Goal: Find specific page/section: Find specific page/section

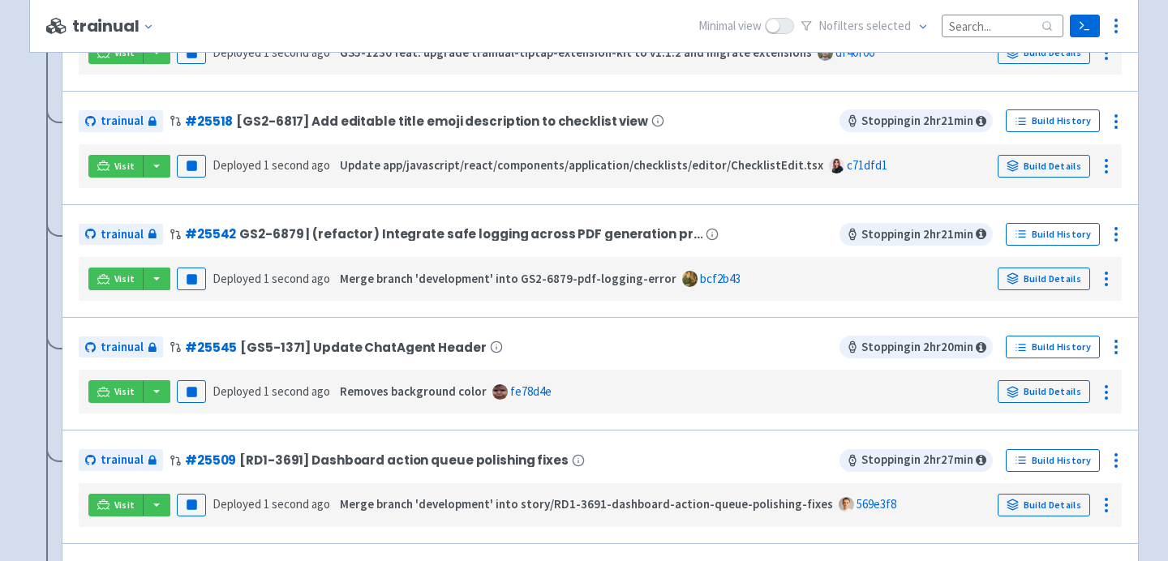
scroll to position [1138, 0]
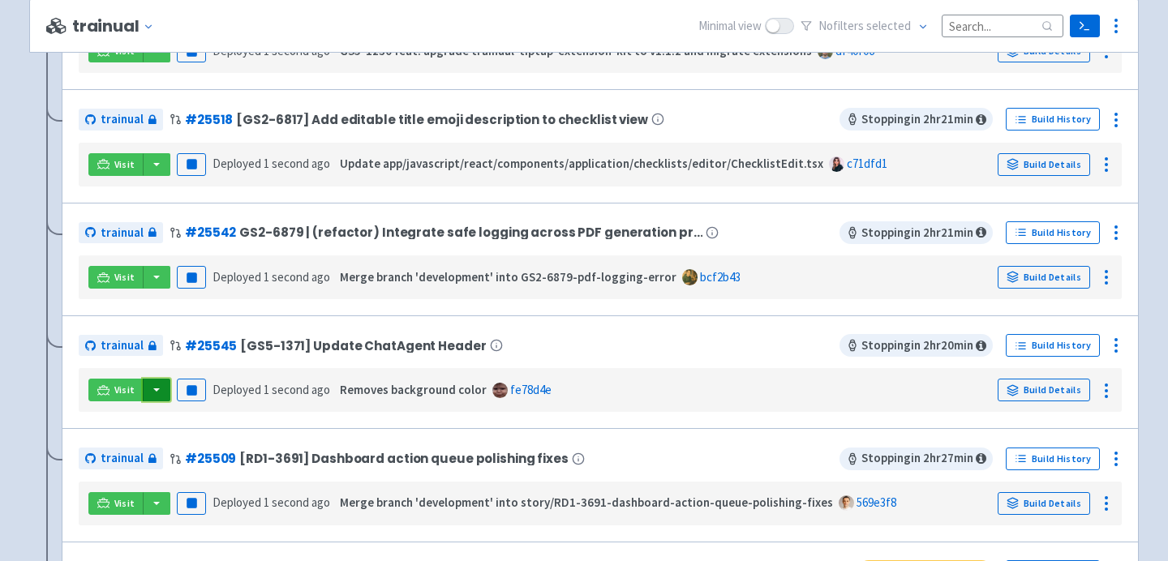
click at [154, 396] on button "button" at bounding box center [157, 390] width 28 height 23
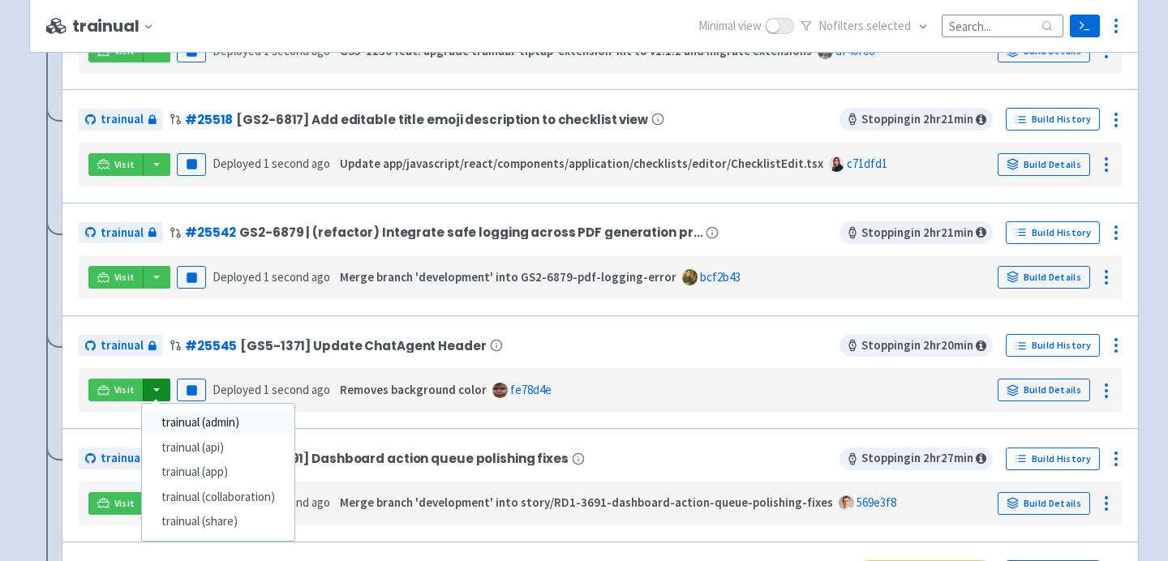
click at [231, 426] on link "trainual (admin)" at bounding box center [218, 422] width 152 height 25
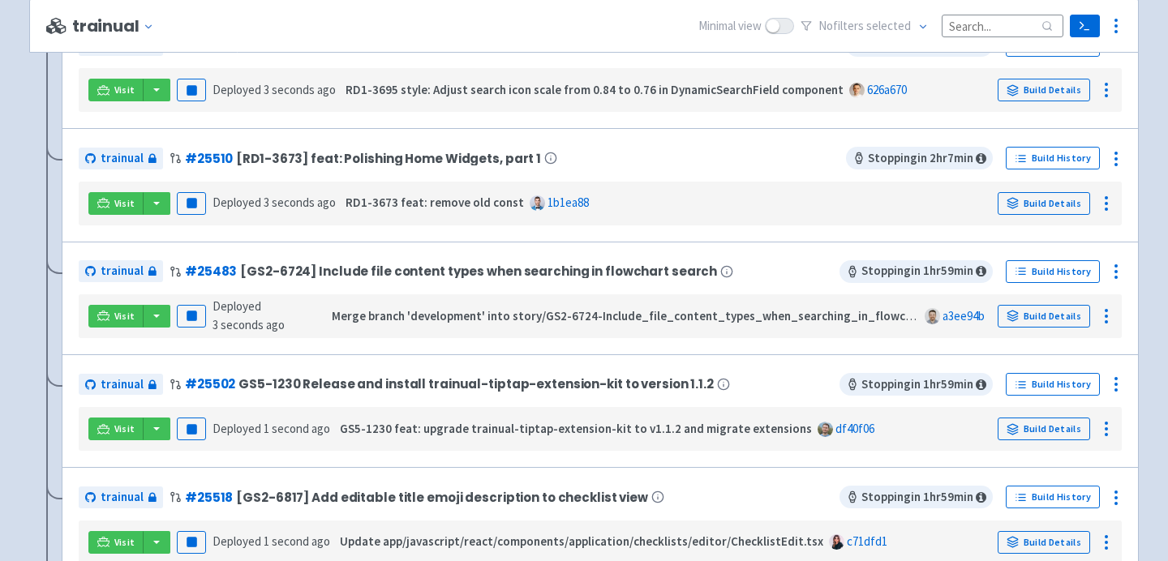
scroll to position [761, 0]
click at [164, 319] on button "button" at bounding box center [157, 315] width 28 height 23
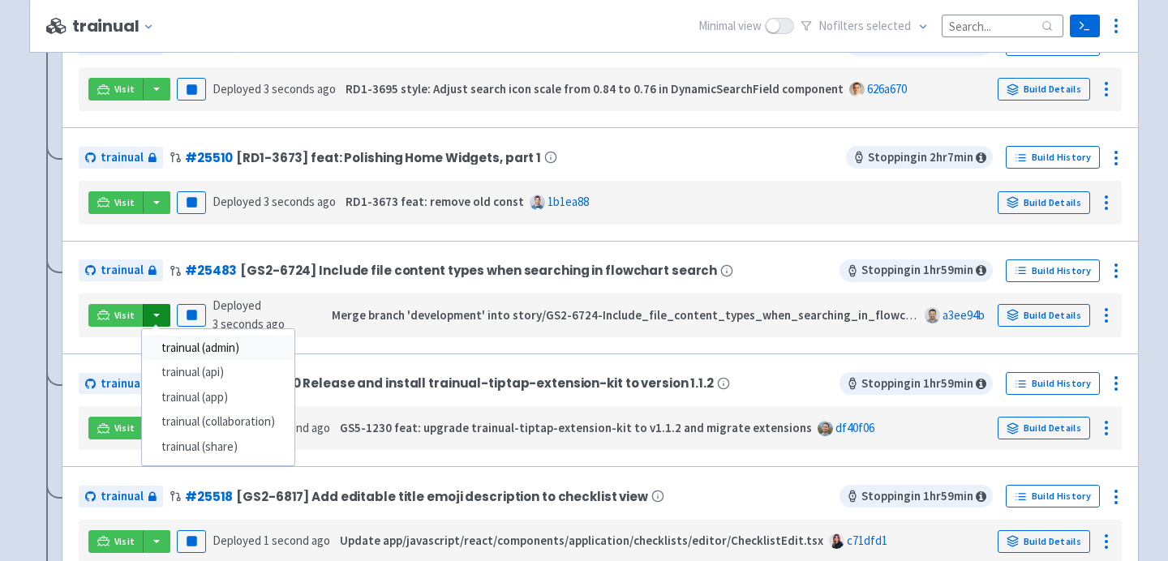
click at [213, 351] on link "trainual (admin)" at bounding box center [218, 348] width 152 height 25
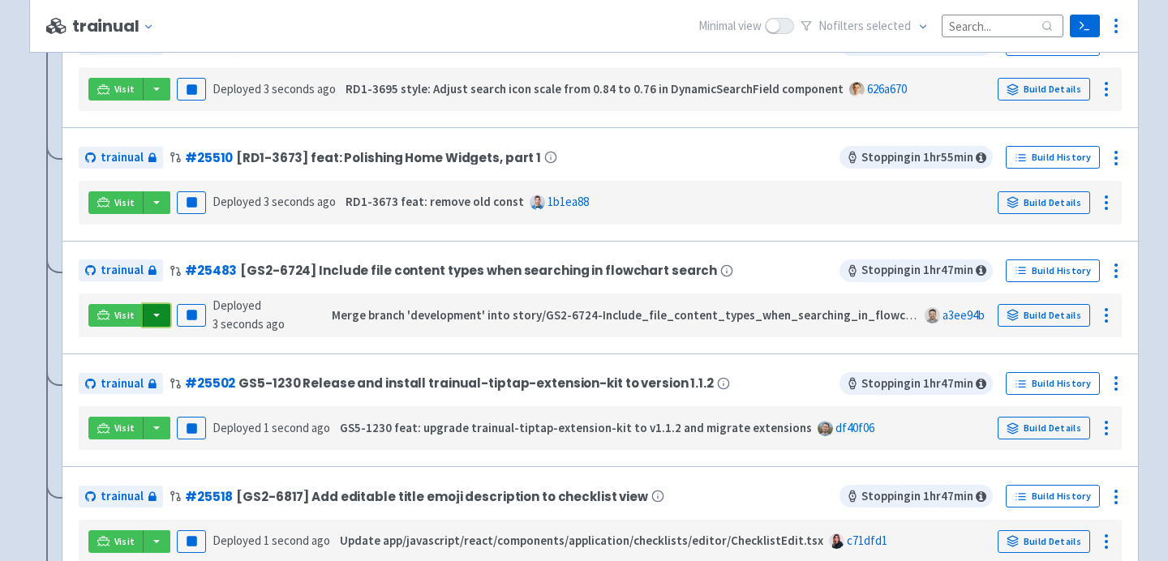
click at [148, 318] on button "button" at bounding box center [157, 315] width 28 height 23
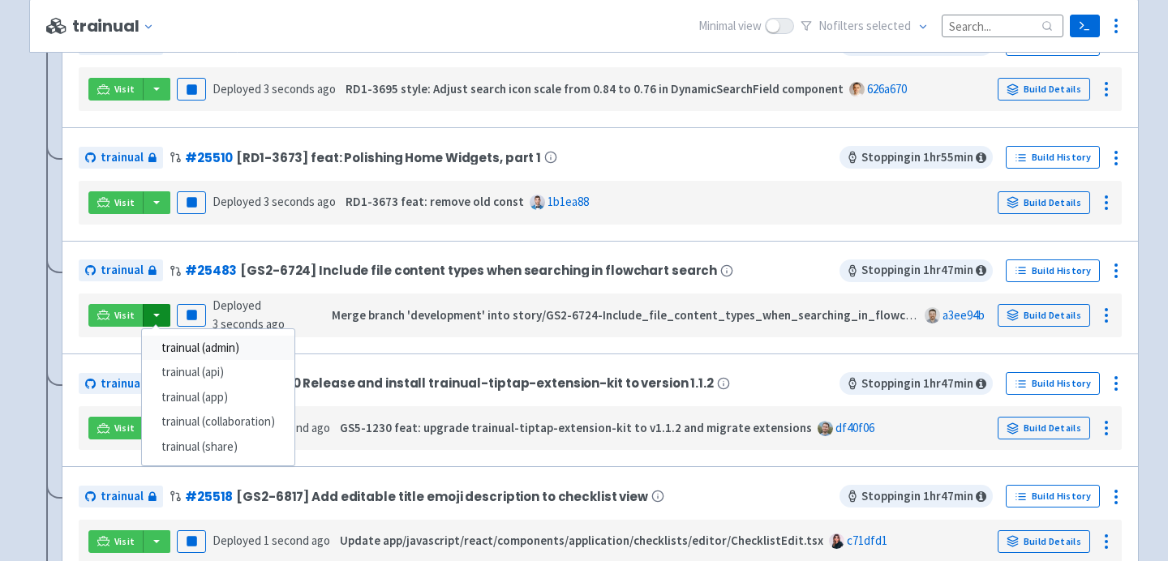
click at [168, 358] on link "trainual (admin)" at bounding box center [218, 348] width 152 height 25
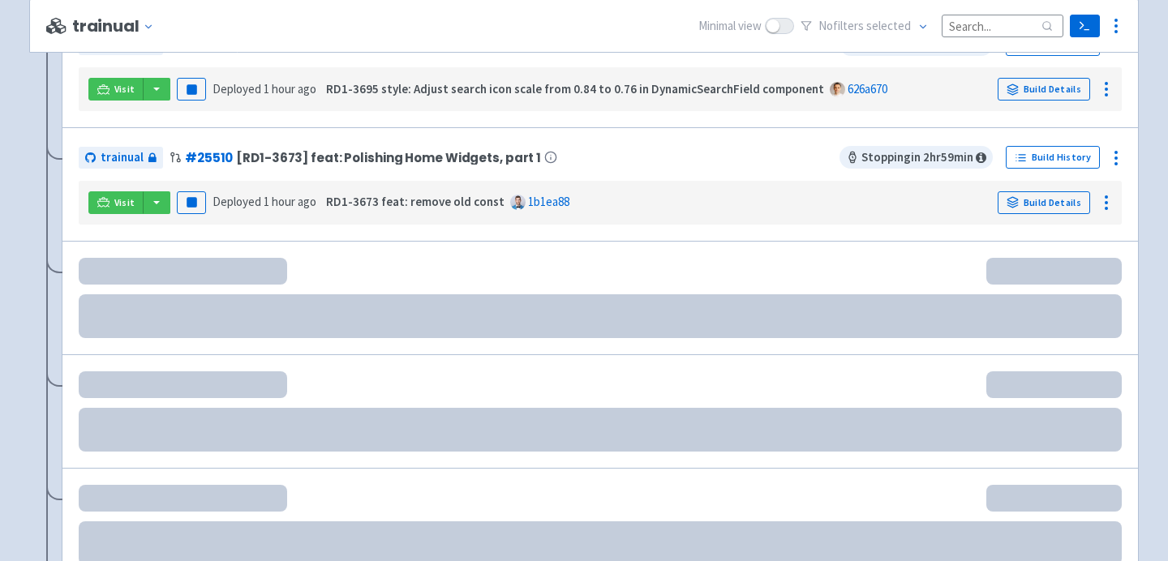
scroll to position [761, 0]
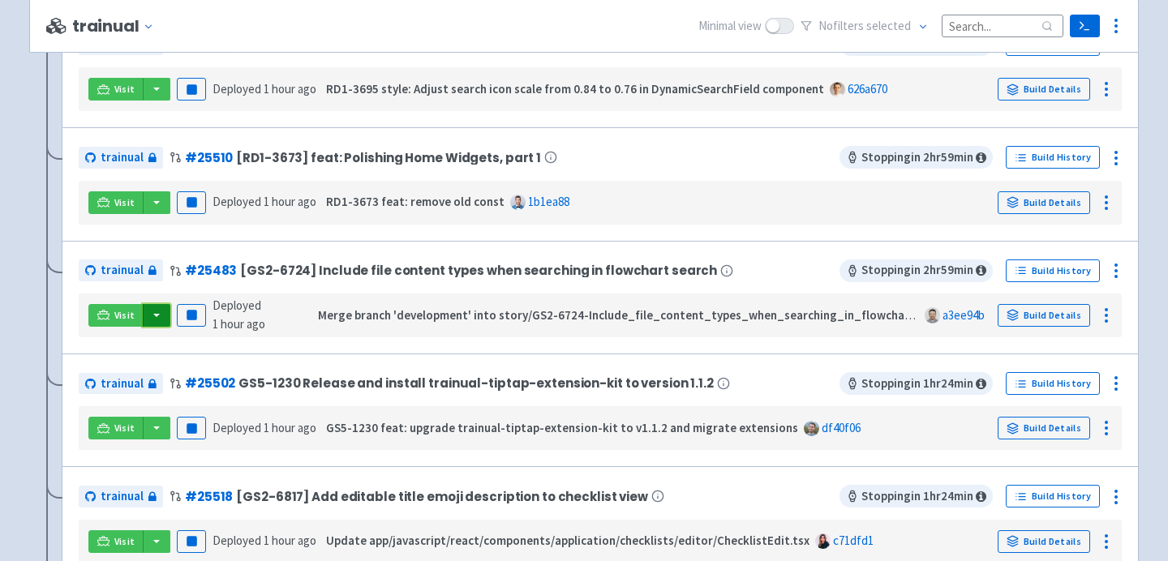
click at [161, 320] on button "button" at bounding box center [157, 315] width 28 height 23
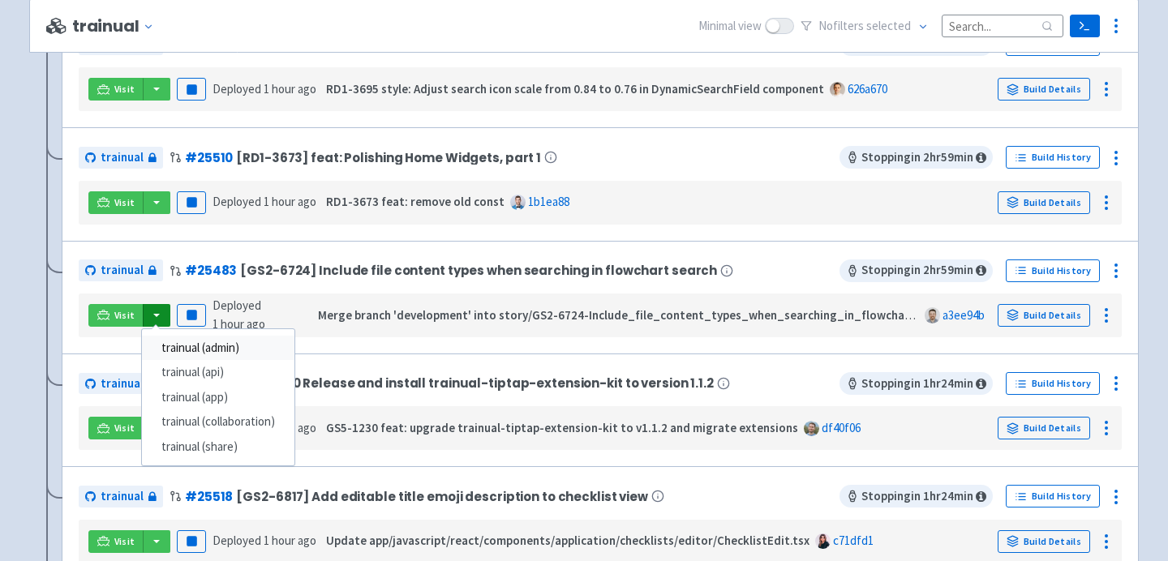
click at [198, 350] on link "trainual (admin)" at bounding box center [218, 348] width 152 height 25
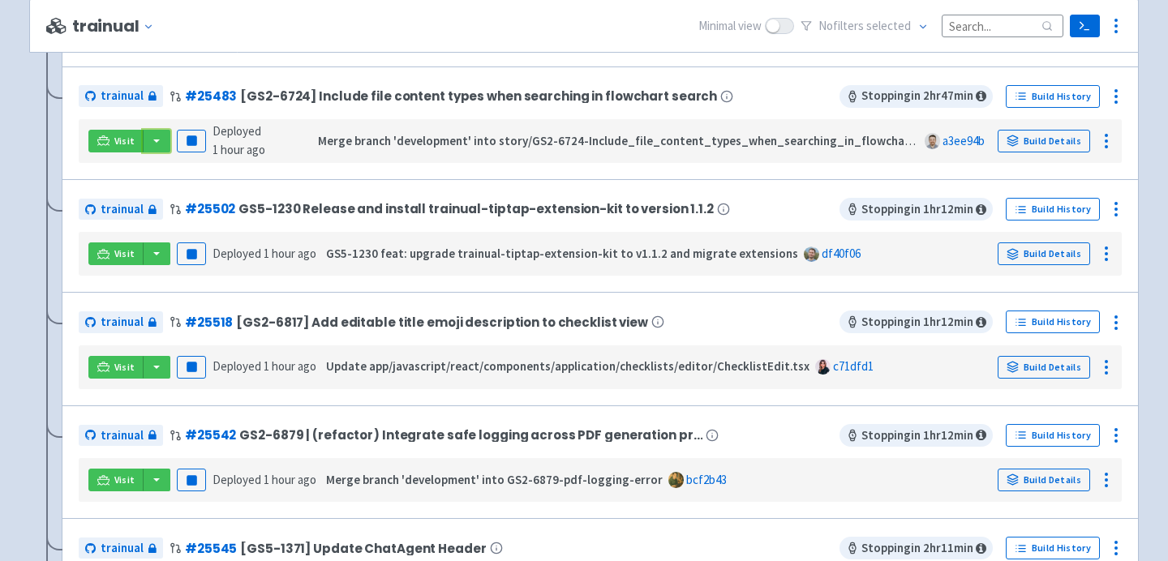
scroll to position [958, 0]
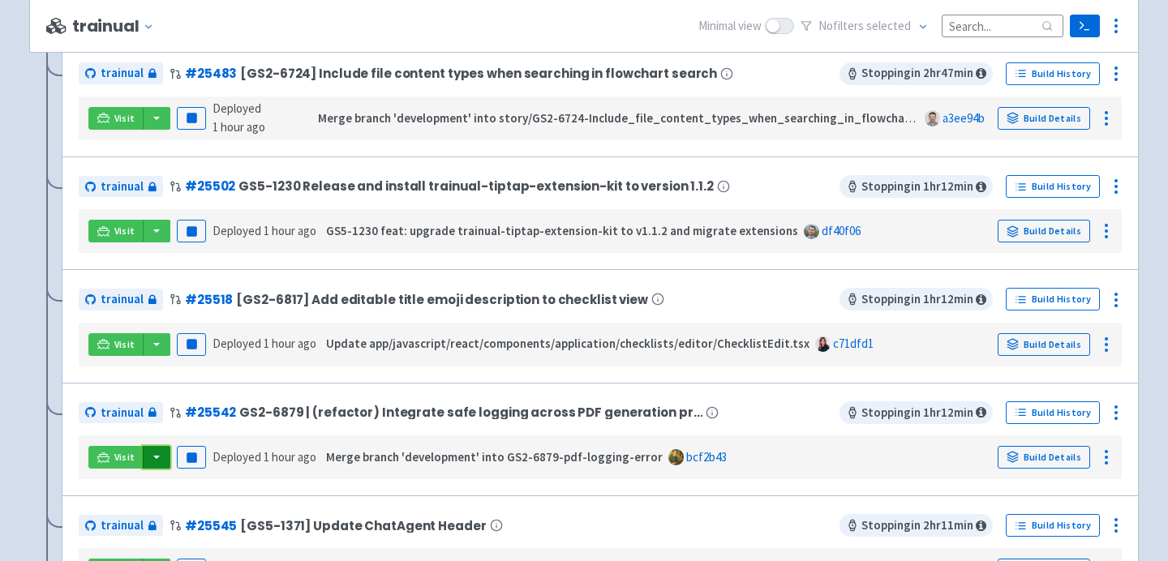
click at [157, 468] on button "button" at bounding box center [157, 457] width 28 height 23
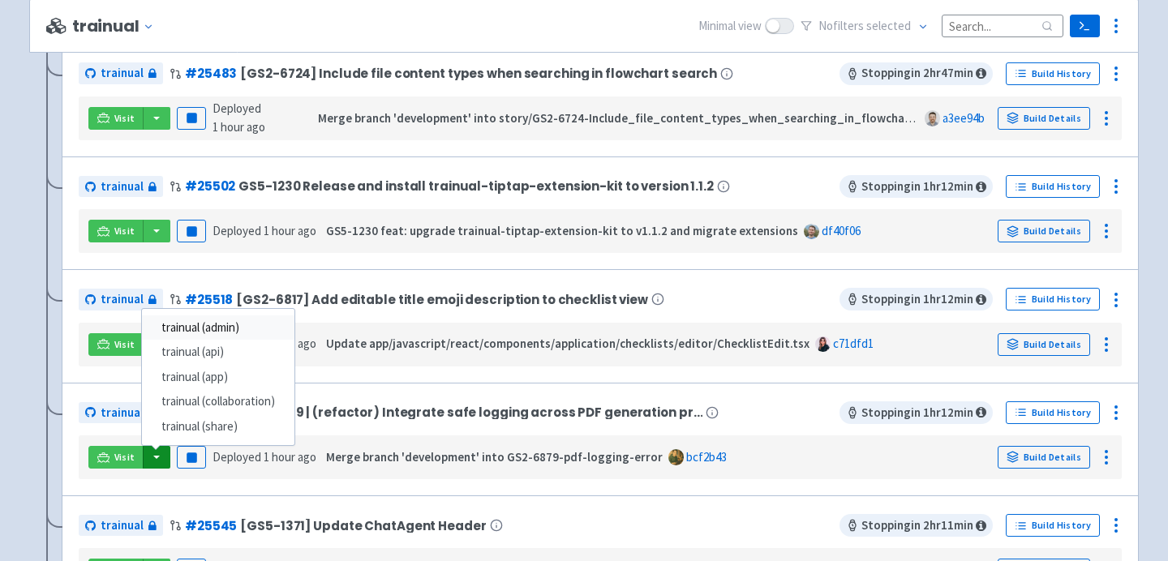
click at [204, 331] on link "trainual (admin)" at bounding box center [218, 328] width 152 height 25
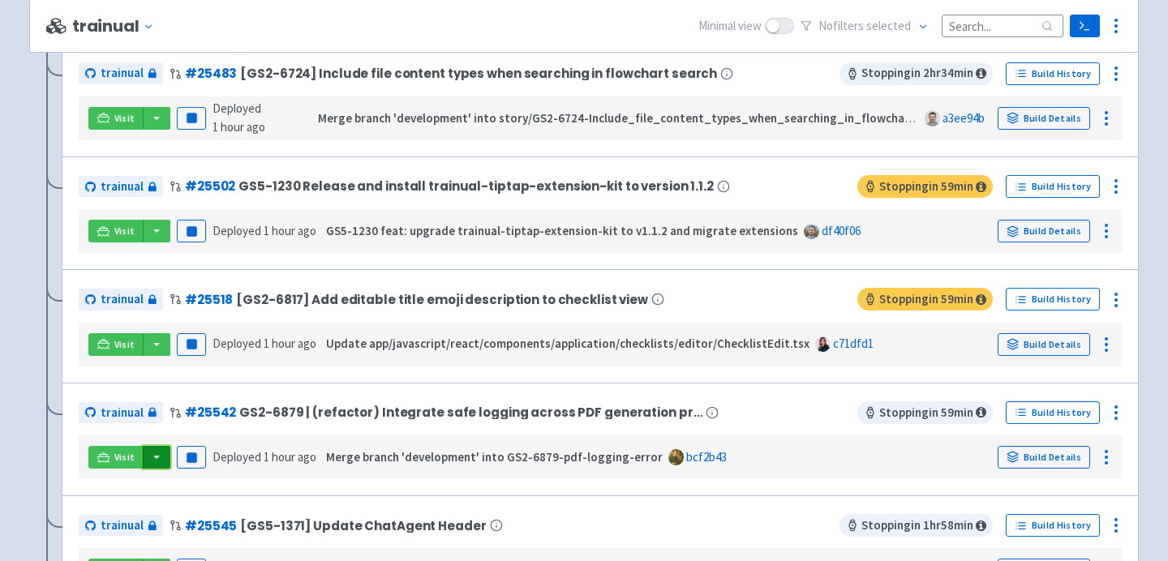
click at [155, 465] on button "button" at bounding box center [157, 457] width 28 height 23
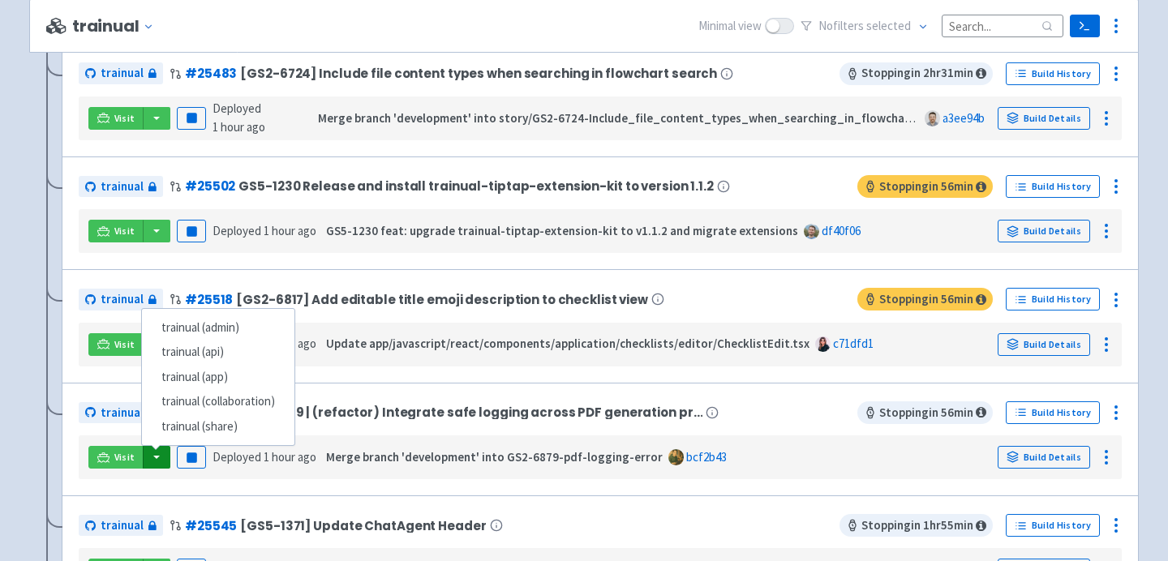
click at [553, 509] on div "trainual # 25545 [GS5-1371] Update ChatAgent Header Stopping in 1 hr 55 min Bui…" at bounding box center [600, 553] width 1077 height 114
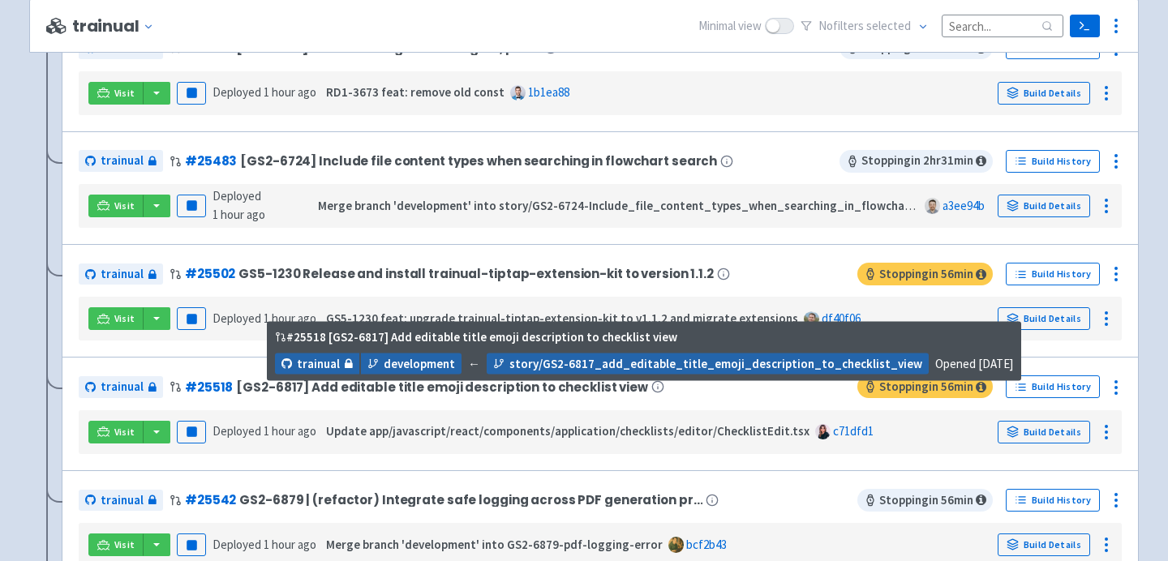
scroll to position [895, 0]
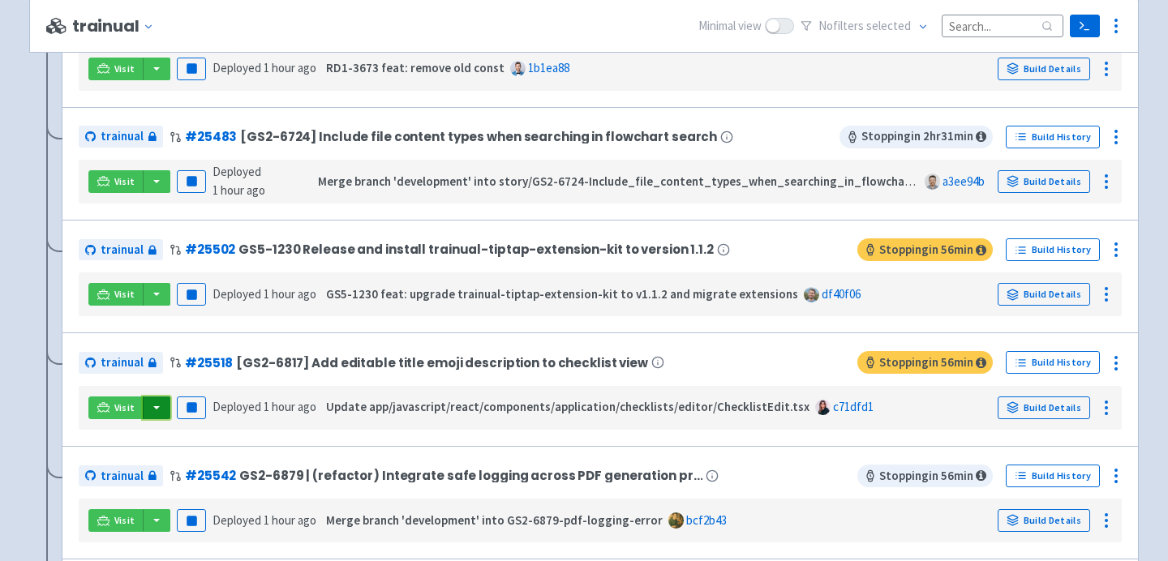
click at [152, 413] on button "button" at bounding box center [157, 408] width 28 height 23
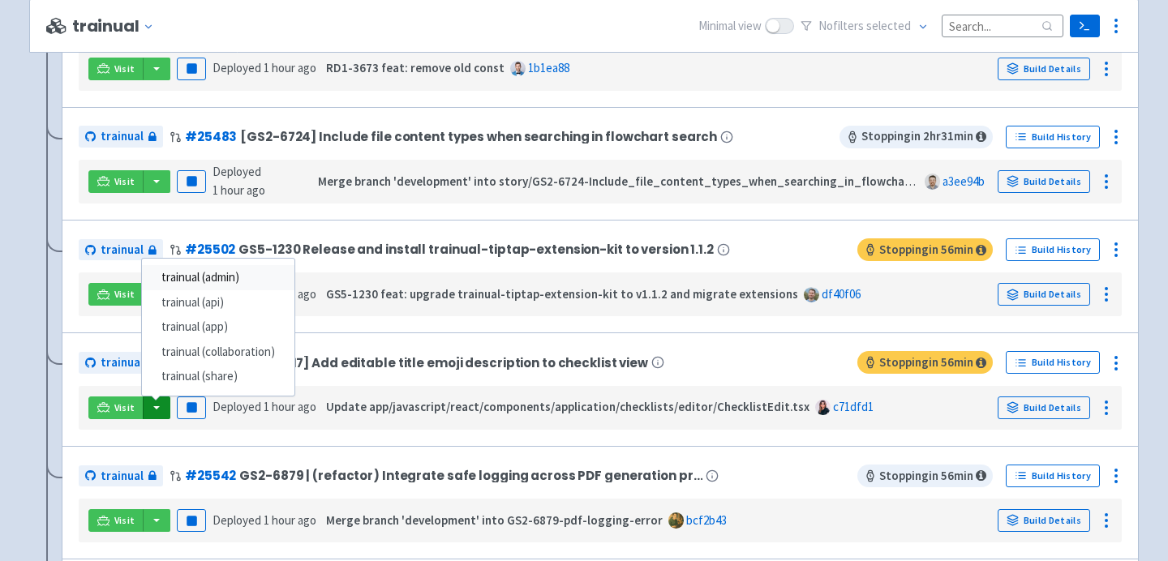
click at [206, 275] on link "trainual (admin)" at bounding box center [218, 277] width 152 height 25
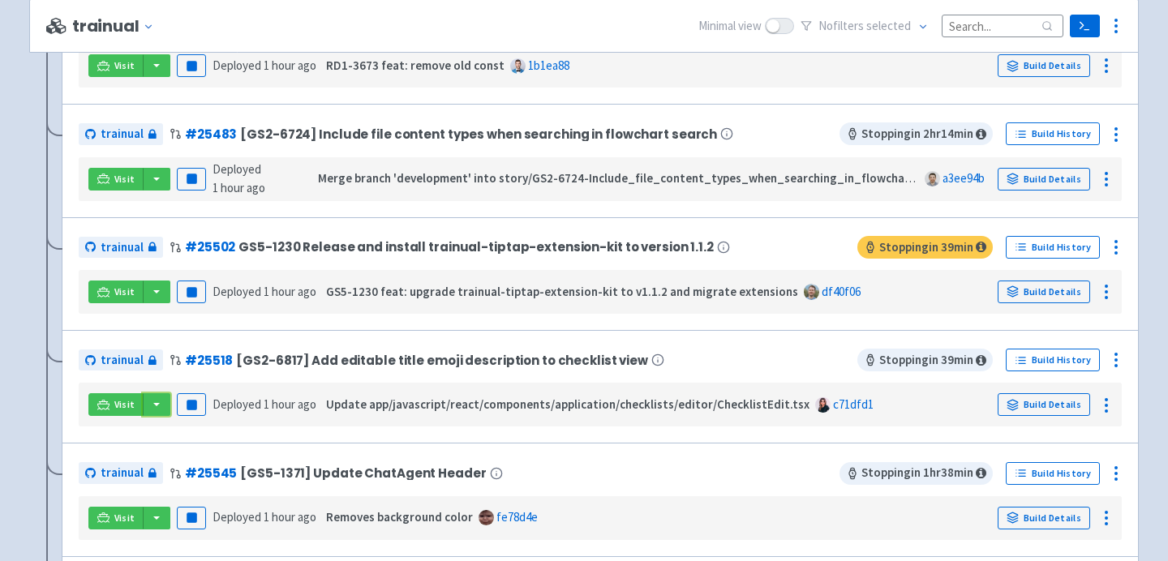
scroll to position [1124, 0]
click at [153, 415] on button "button" at bounding box center [157, 404] width 28 height 23
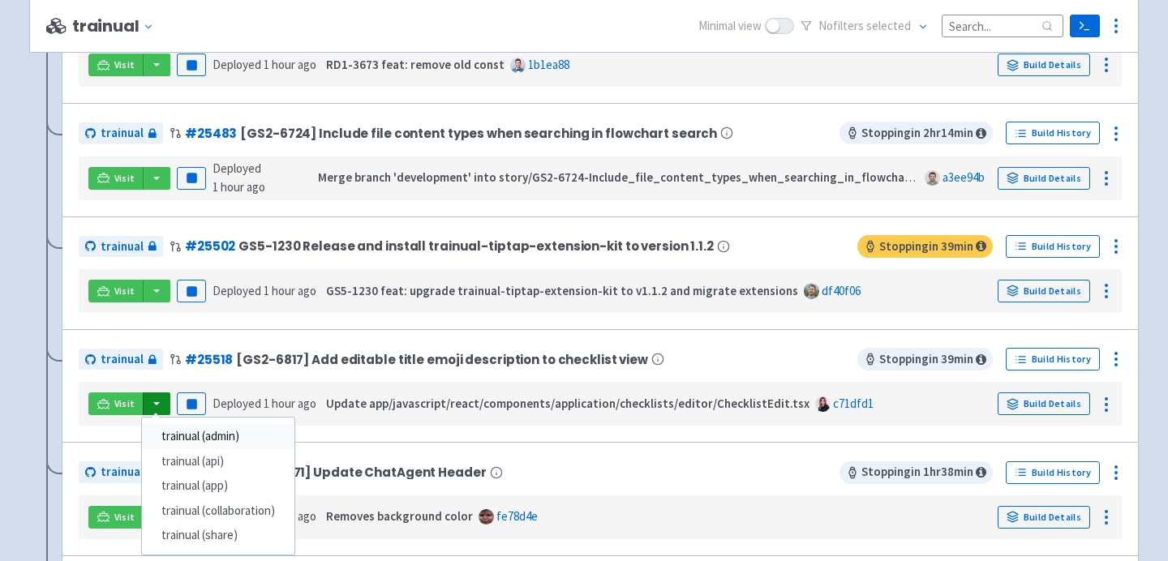
click at [234, 442] on link "trainual (admin)" at bounding box center [218, 436] width 152 height 25
